Goal: Navigation & Orientation: Find specific page/section

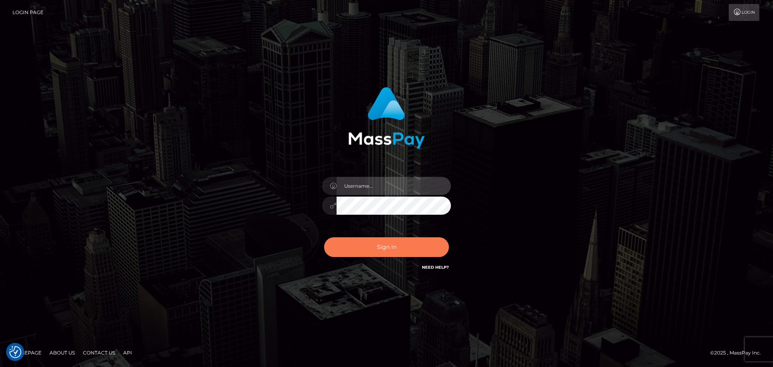
type input "jonathan.ctfo"
click at [395, 247] on button "Sign in" at bounding box center [386, 247] width 125 height 20
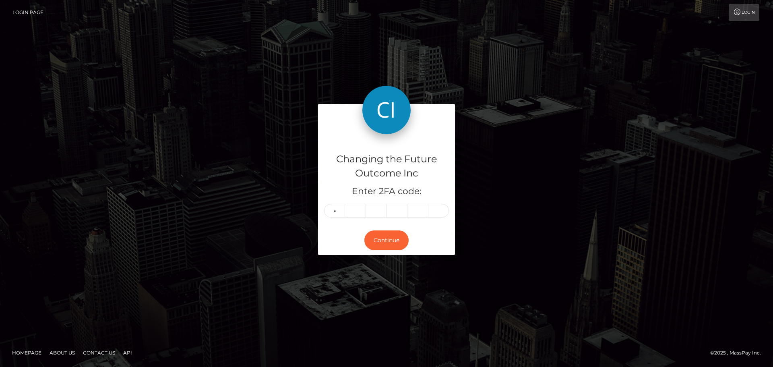
type input "5"
type input "9"
type input "6"
type input "3"
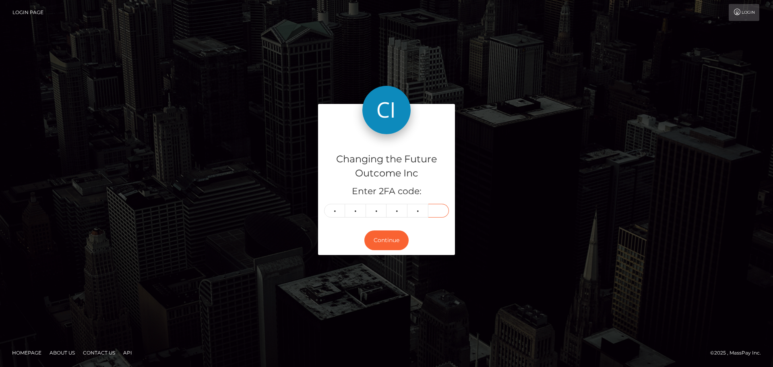
type input "1"
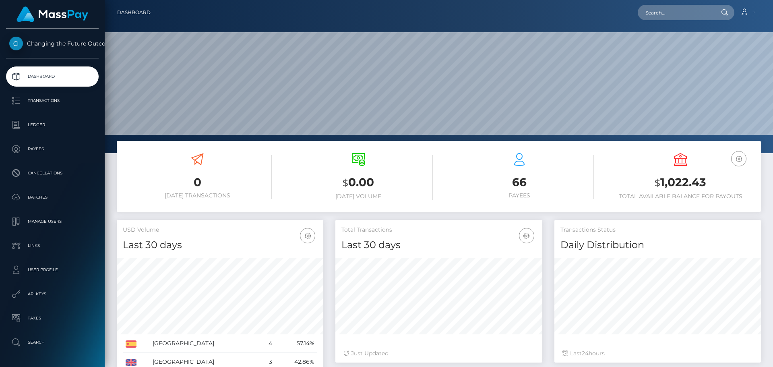
scroll to position [143, 207]
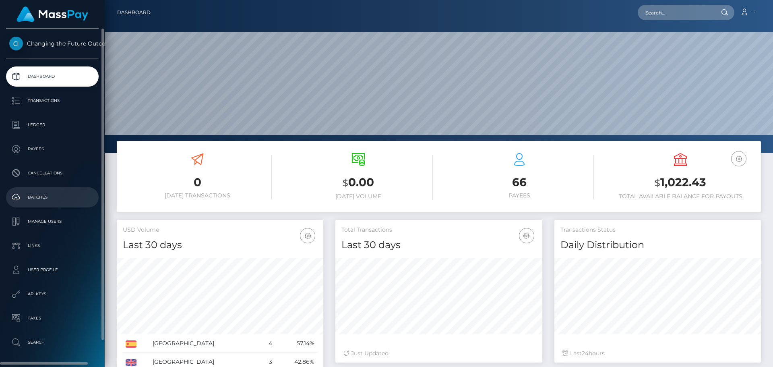
click at [37, 200] on p "Batches" at bounding box center [52, 197] width 86 height 12
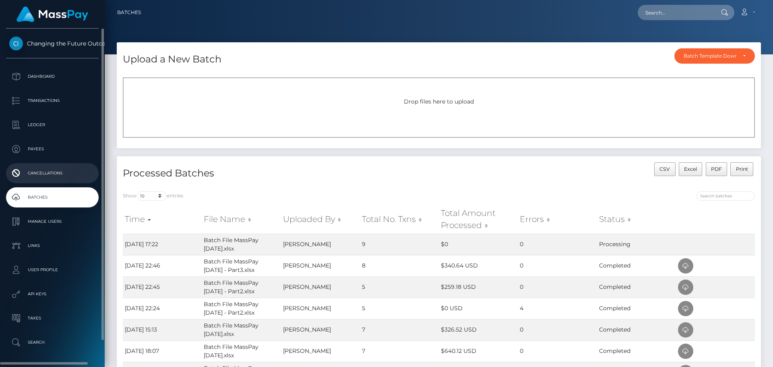
click at [37, 173] on p "Cancellations" at bounding box center [52, 173] width 86 height 12
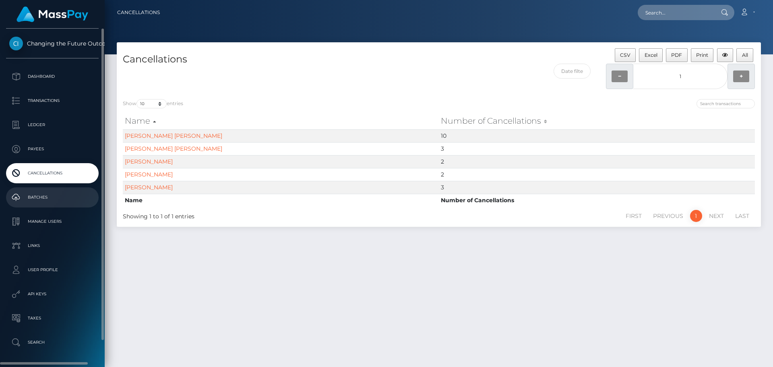
click at [38, 199] on p "Batches" at bounding box center [52, 197] width 86 height 12
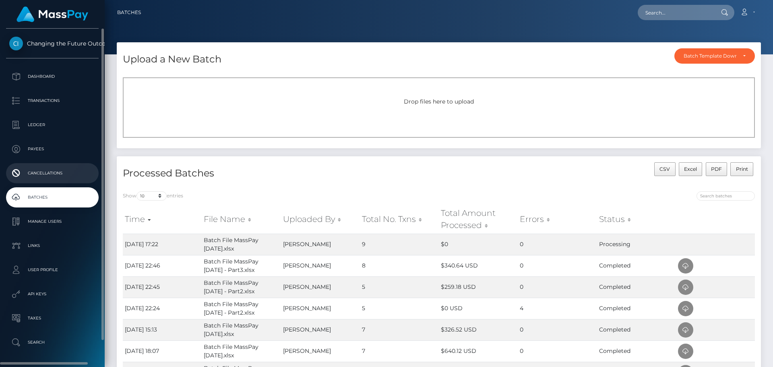
click at [51, 175] on p "Cancellations" at bounding box center [52, 173] width 86 height 12
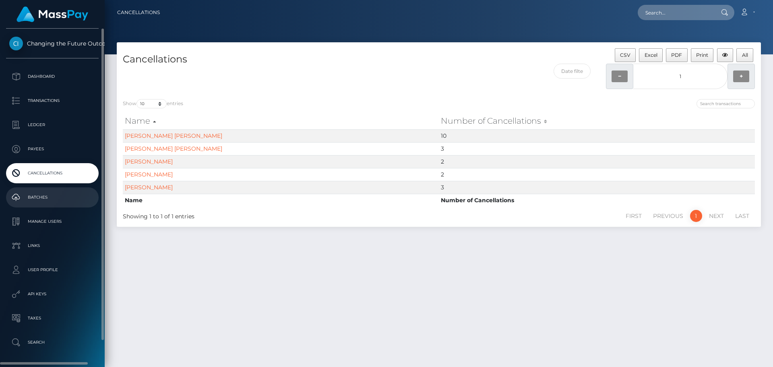
click at [45, 200] on p "Batches" at bounding box center [52, 197] width 86 height 12
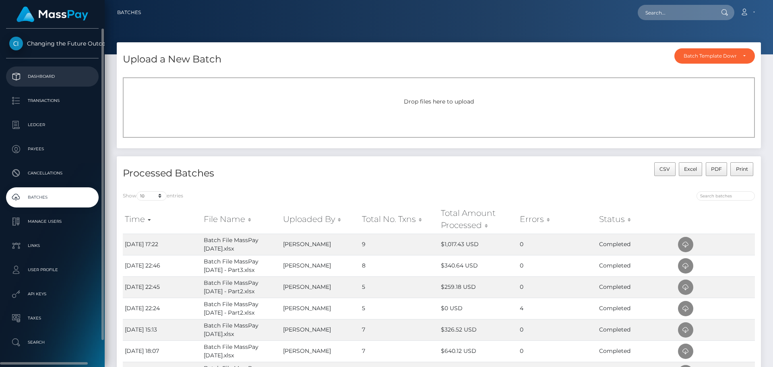
click at [49, 78] on p "Dashboard" at bounding box center [52, 76] width 86 height 12
